Goal: Task Accomplishment & Management: Use online tool/utility

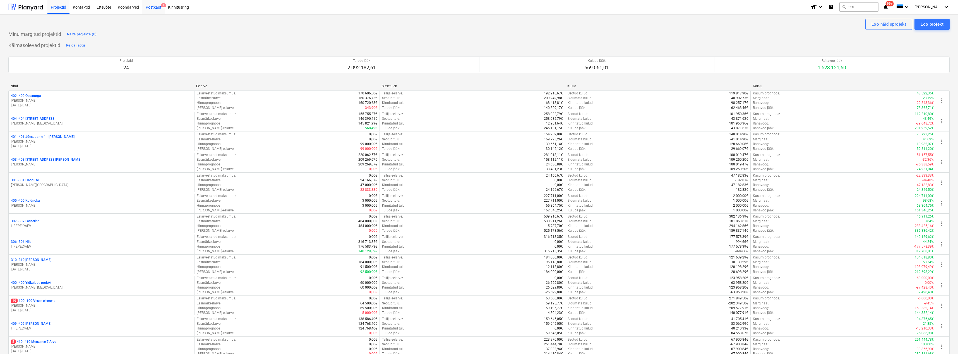
click at [156, 4] on div "Postkast 2" at bounding box center [153, 7] width 22 height 14
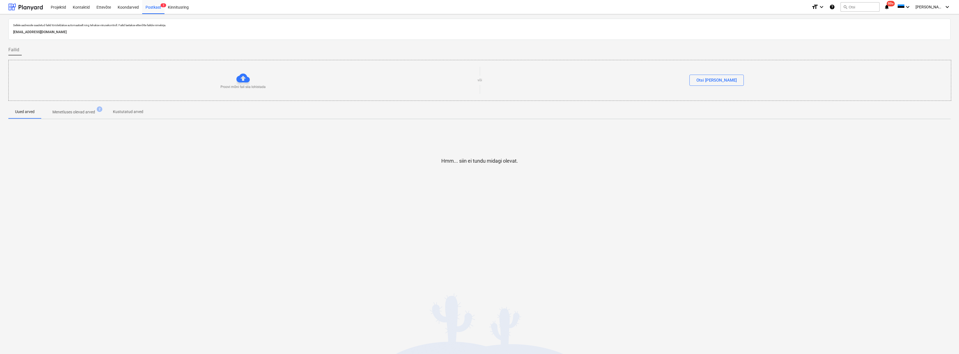
click at [81, 112] on p "Menetluses olevad arved" at bounding box center [73, 112] width 43 height 6
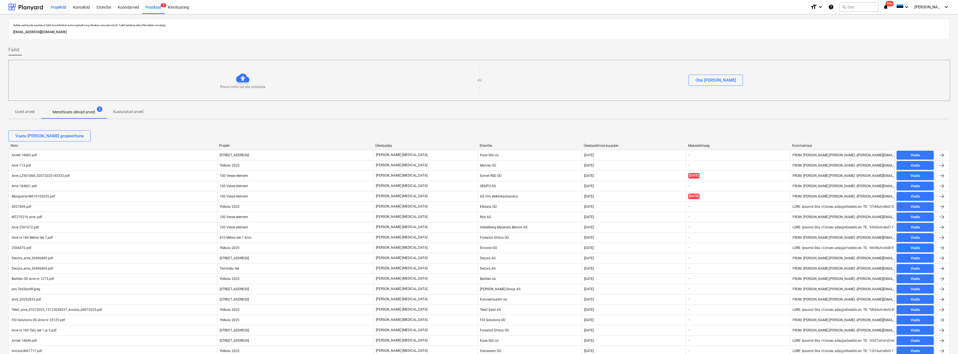
click at [56, 5] on div "Projektid" at bounding box center [58, 7] width 22 height 14
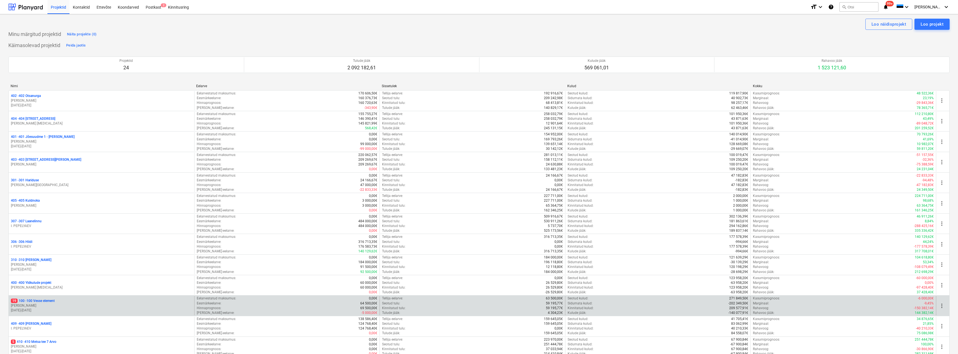
click at [36, 302] on p "19 100 - 100 Vesse element" at bounding box center [33, 301] width 44 height 5
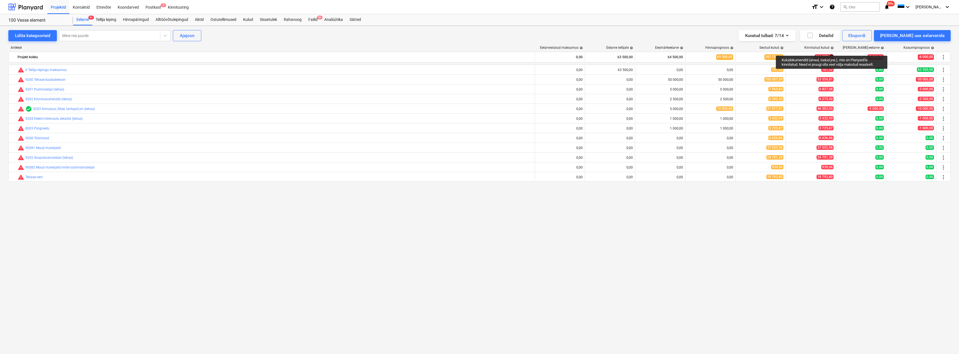
click at [832, 49] on span "help" at bounding box center [832, 47] width 4 height 3
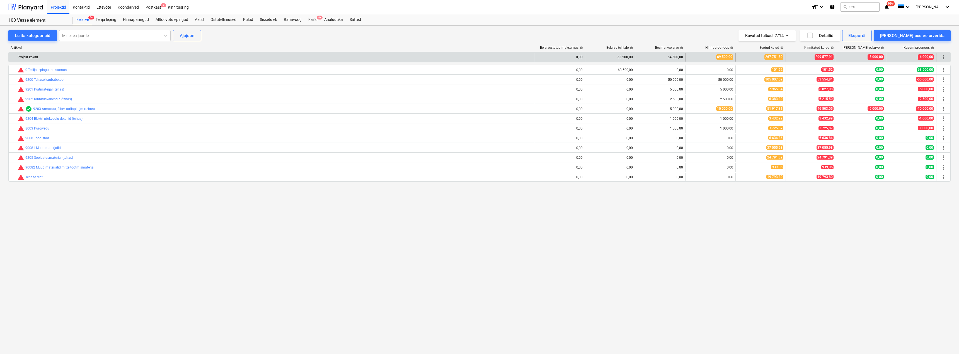
click at [825, 56] on span "209 577,91" at bounding box center [824, 56] width 19 height 5
click at [824, 57] on span "209 577,91" at bounding box center [824, 56] width 19 height 5
click at [29, 54] on div "Projekt kokku" at bounding box center [275, 57] width 515 height 9
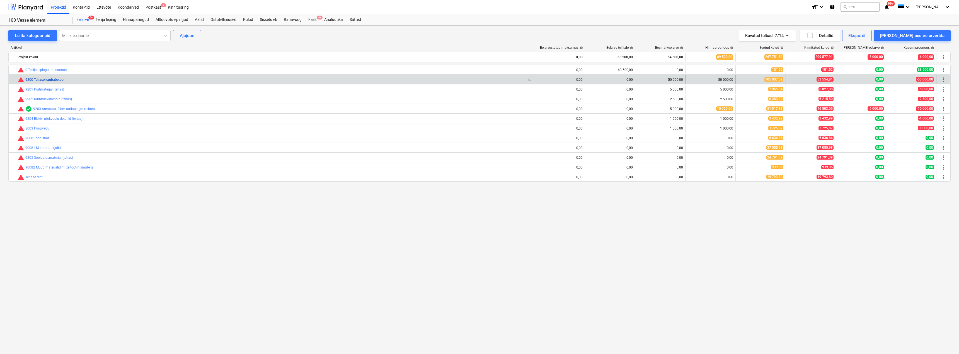
click at [56, 79] on link "9200 Tehase kaubabetoon" at bounding box center [45, 80] width 40 height 4
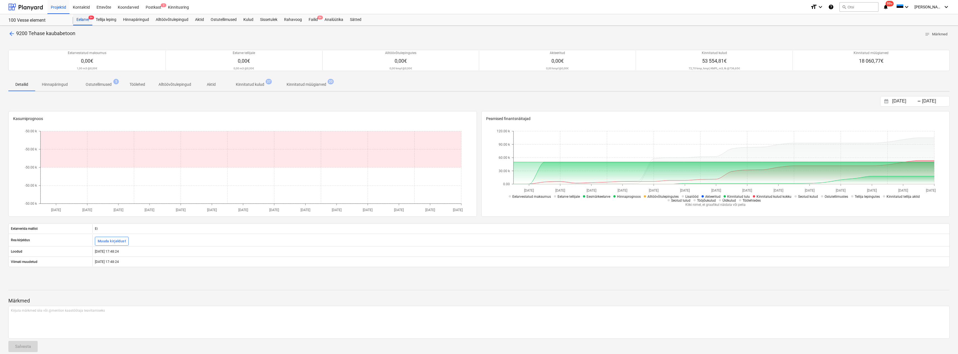
click at [79, 19] on div "Eelarve 9+" at bounding box center [82, 19] width 19 height 11
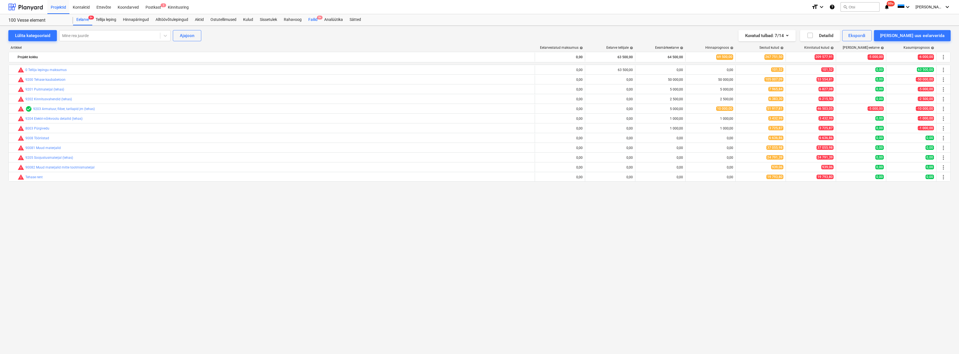
click at [314, 20] on div "Failid 9+" at bounding box center [313, 19] width 16 height 11
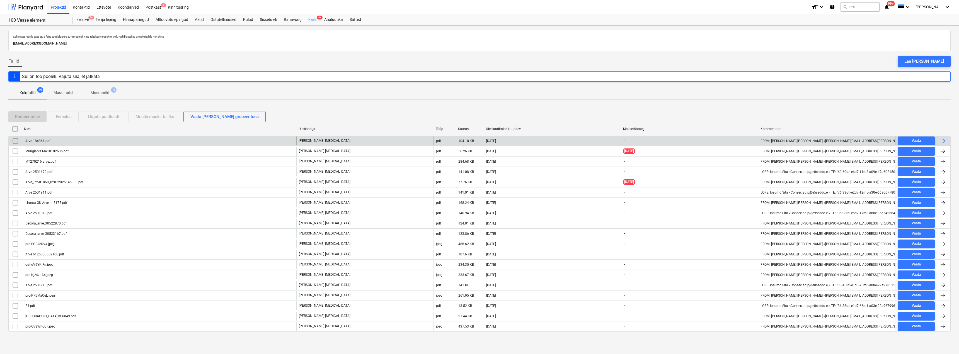
click at [43, 142] on div "Arve 184861.pdf" at bounding box center [38, 141] width 26 height 4
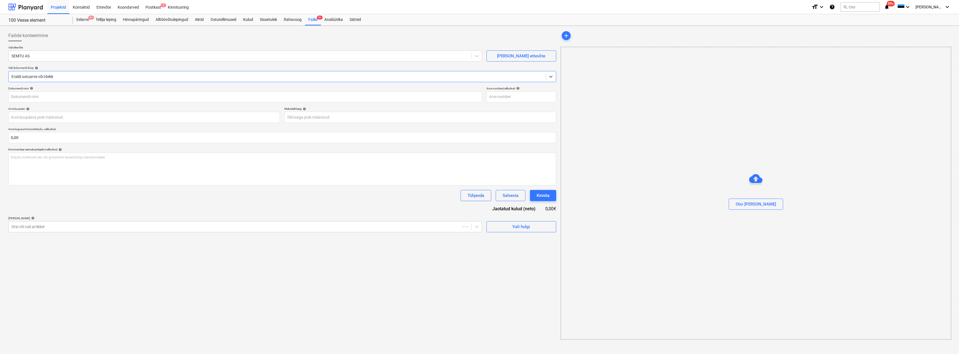
type input "Arve 184861.pdf"
type input "[DATE]"
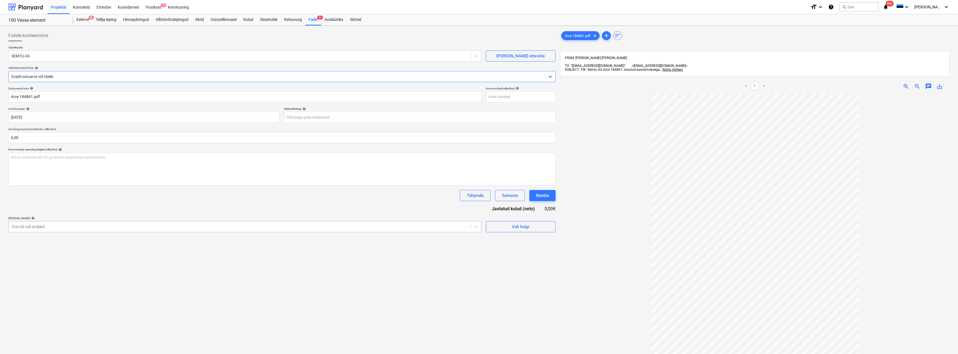
click at [69, 228] on div at bounding box center [239, 227] width 456 height 6
